Goal: Find specific page/section: Find specific page/section

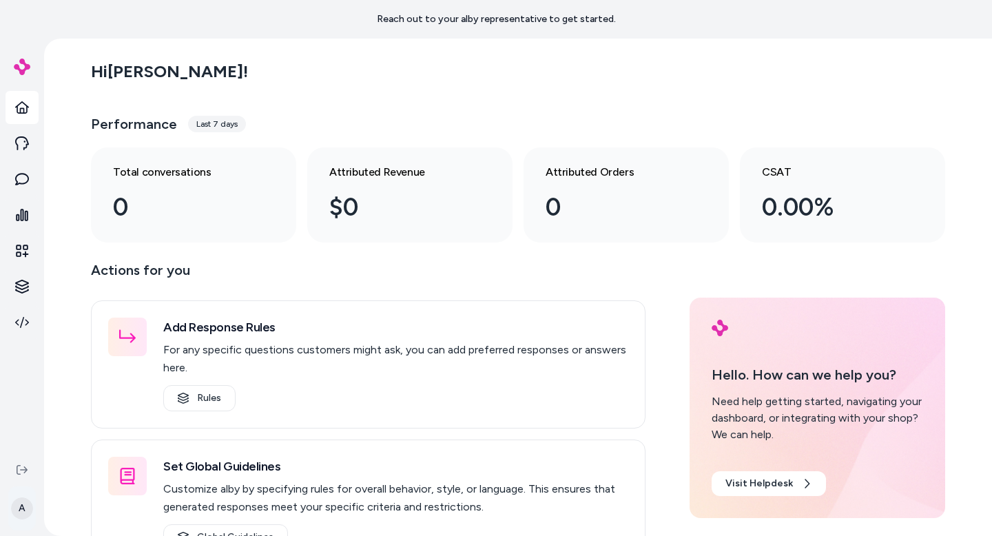
click at [23, 513] on html "Reach out to your alby representative to get started. A Hi [PERSON_NAME] ! Perf…" at bounding box center [496, 268] width 992 height 536
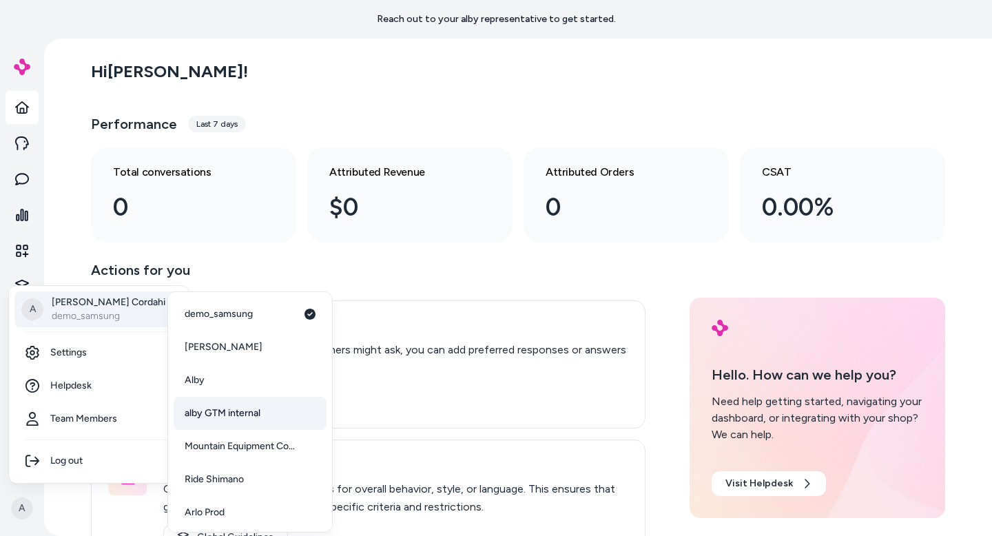
scroll to position [3, 0]
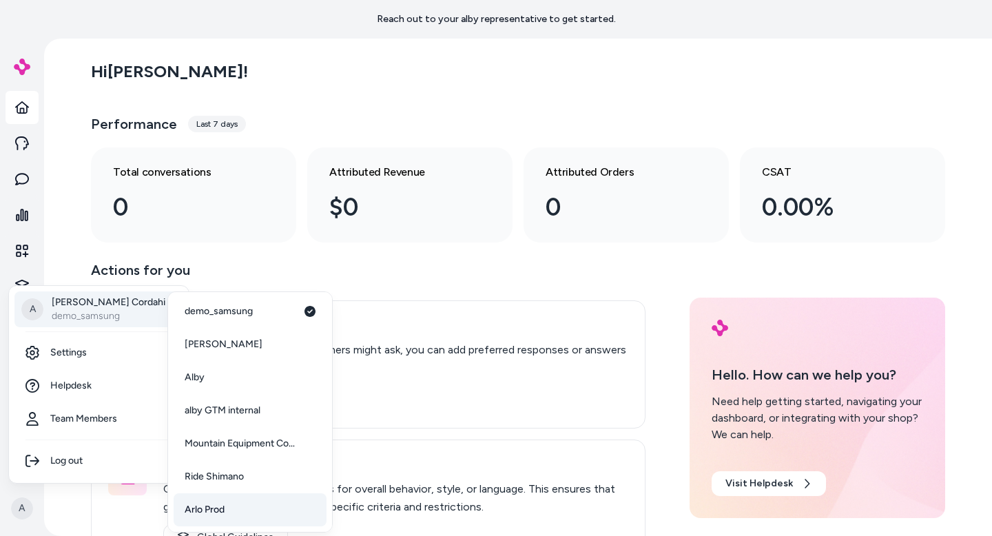
click at [242, 514] on link "Arlo Prod" at bounding box center [250, 509] width 153 height 33
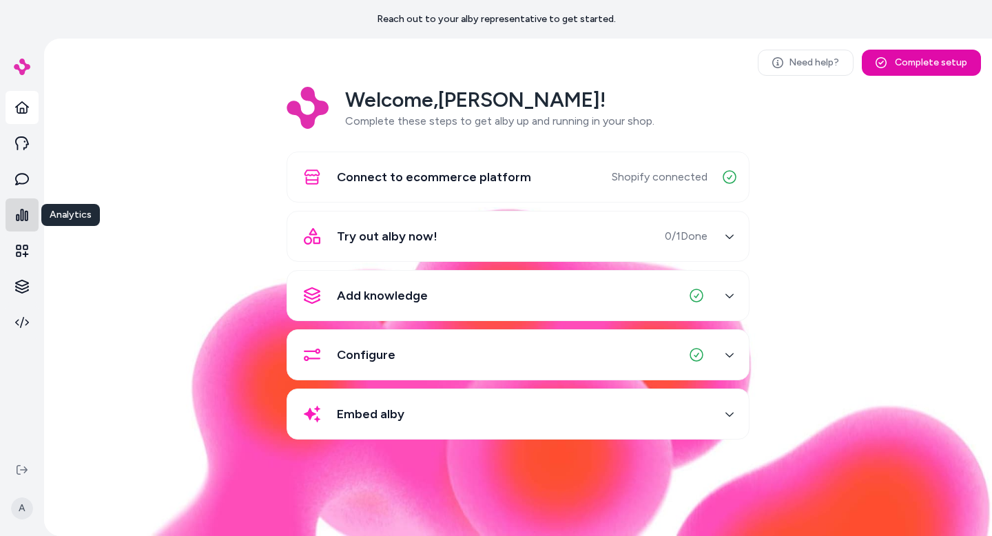
click at [32, 211] on link at bounding box center [22, 214] width 33 height 33
